Goal: Find specific page/section: Find specific page/section

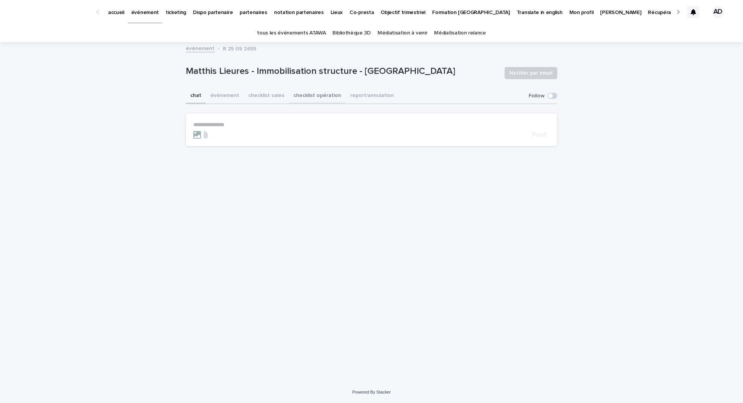
click at [310, 89] on button "checklist opération" at bounding box center [317, 96] width 57 height 16
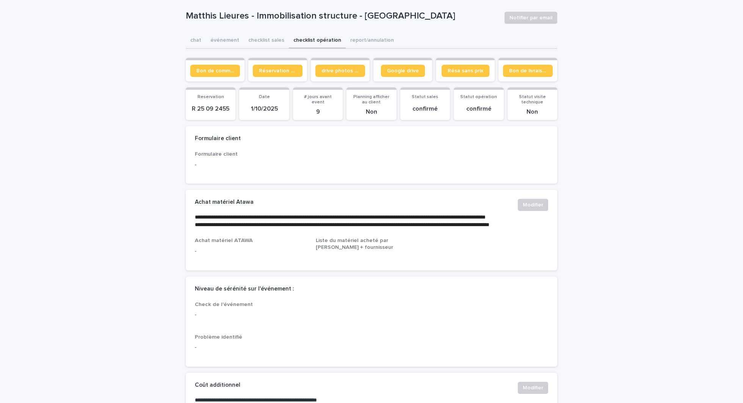
scroll to position [64, 0]
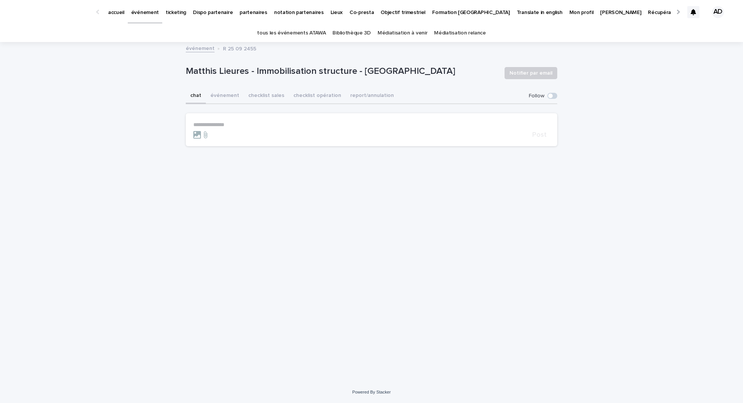
click at [200, 27] on div "**********" at bounding box center [371, 201] width 743 height 403
click at [317, 103] on button "checklist opération" at bounding box center [317, 96] width 57 height 16
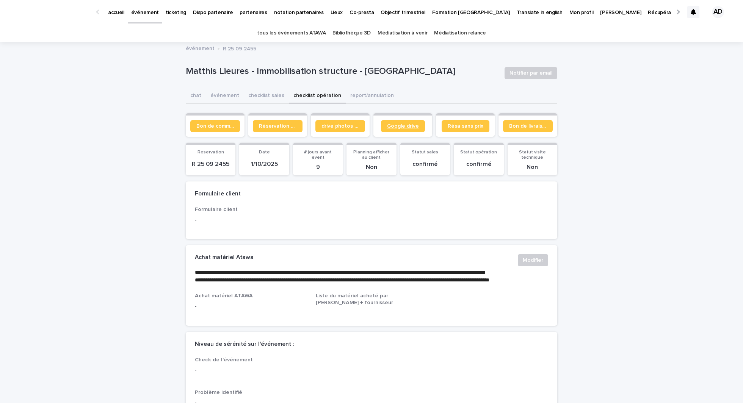
click at [402, 128] on span "Google drive" at bounding box center [403, 126] width 32 height 5
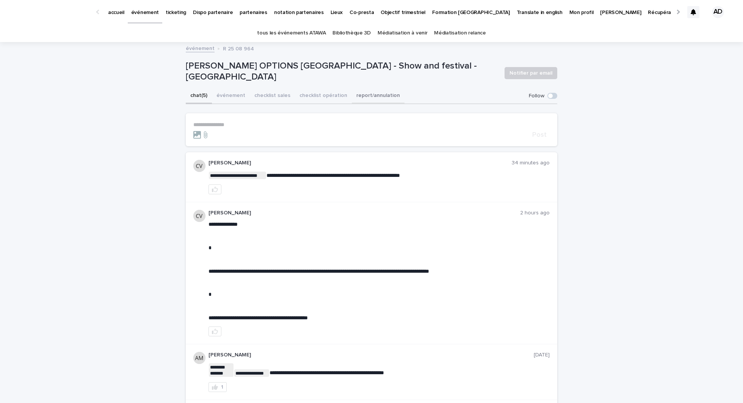
click at [363, 99] on button "report/annulation" at bounding box center [378, 96] width 53 height 16
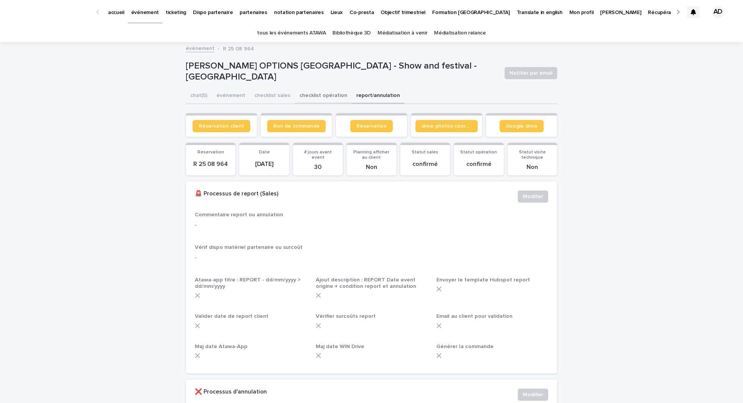
click at [309, 100] on button "checklist opération" at bounding box center [323, 96] width 57 height 16
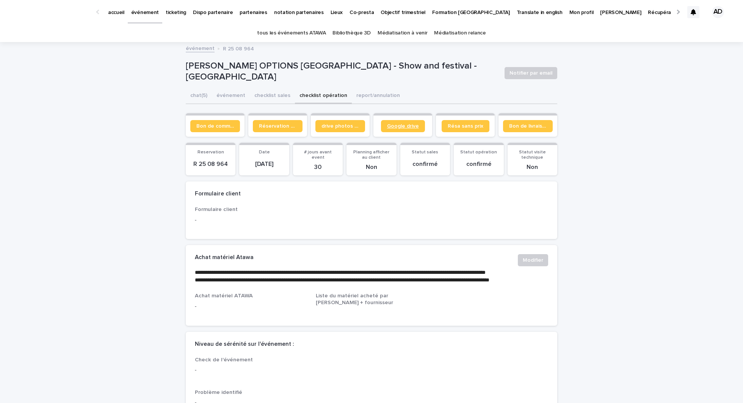
click at [395, 127] on span "Google drive" at bounding box center [403, 126] width 32 height 5
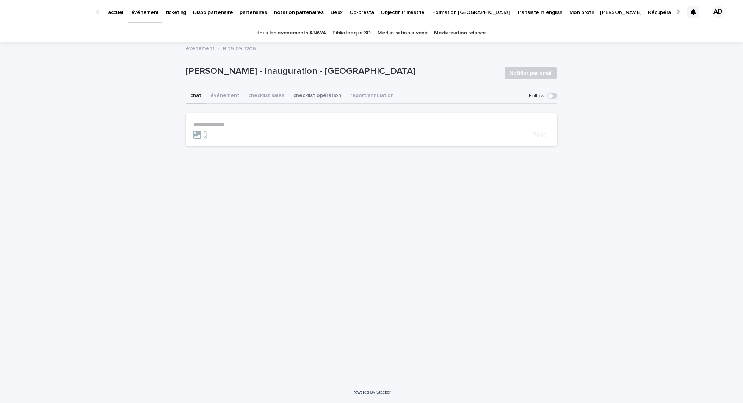
click at [311, 92] on button "checklist opération" at bounding box center [317, 96] width 57 height 16
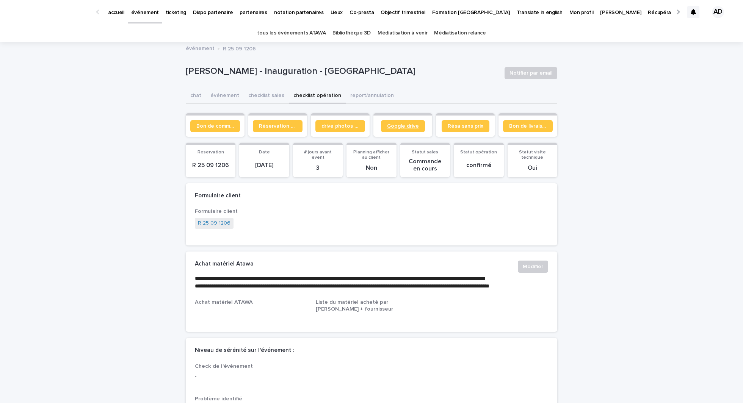
click at [388, 128] on span "Google drive" at bounding box center [403, 126] width 32 height 5
